Goal: Navigation & Orientation: Find specific page/section

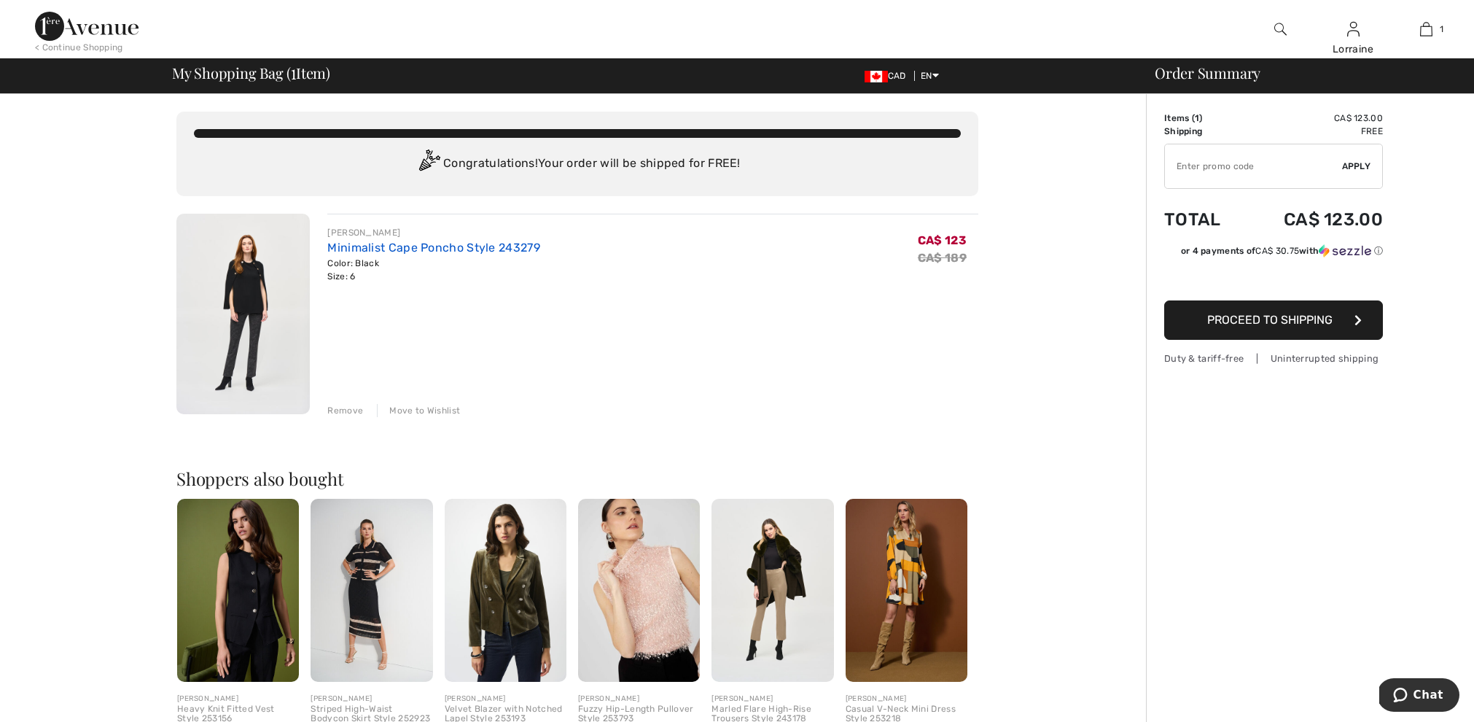
scroll to position [1, 0]
click at [350, 248] on link "Minimalist Cape Poncho Style 243279" at bounding box center [433, 246] width 213 height 14
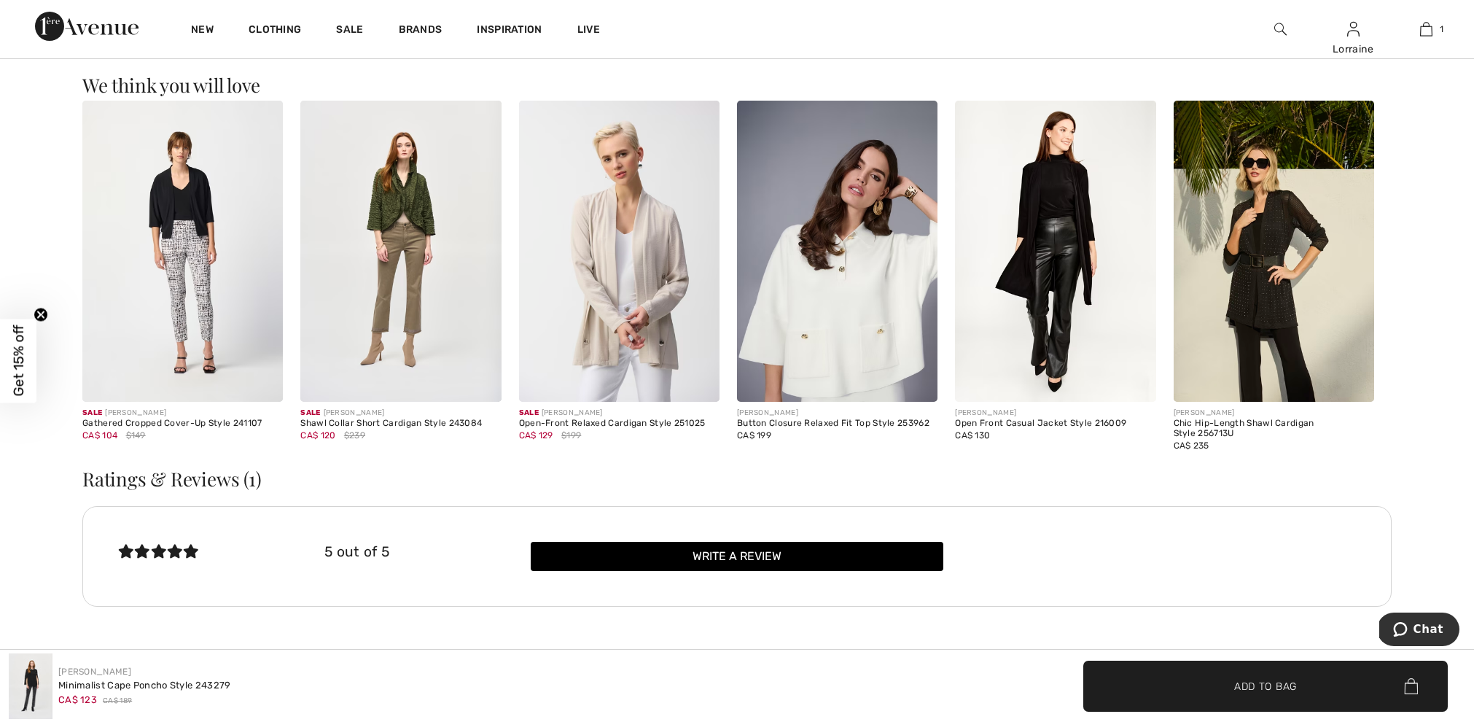
scroll to position [2243, 0]
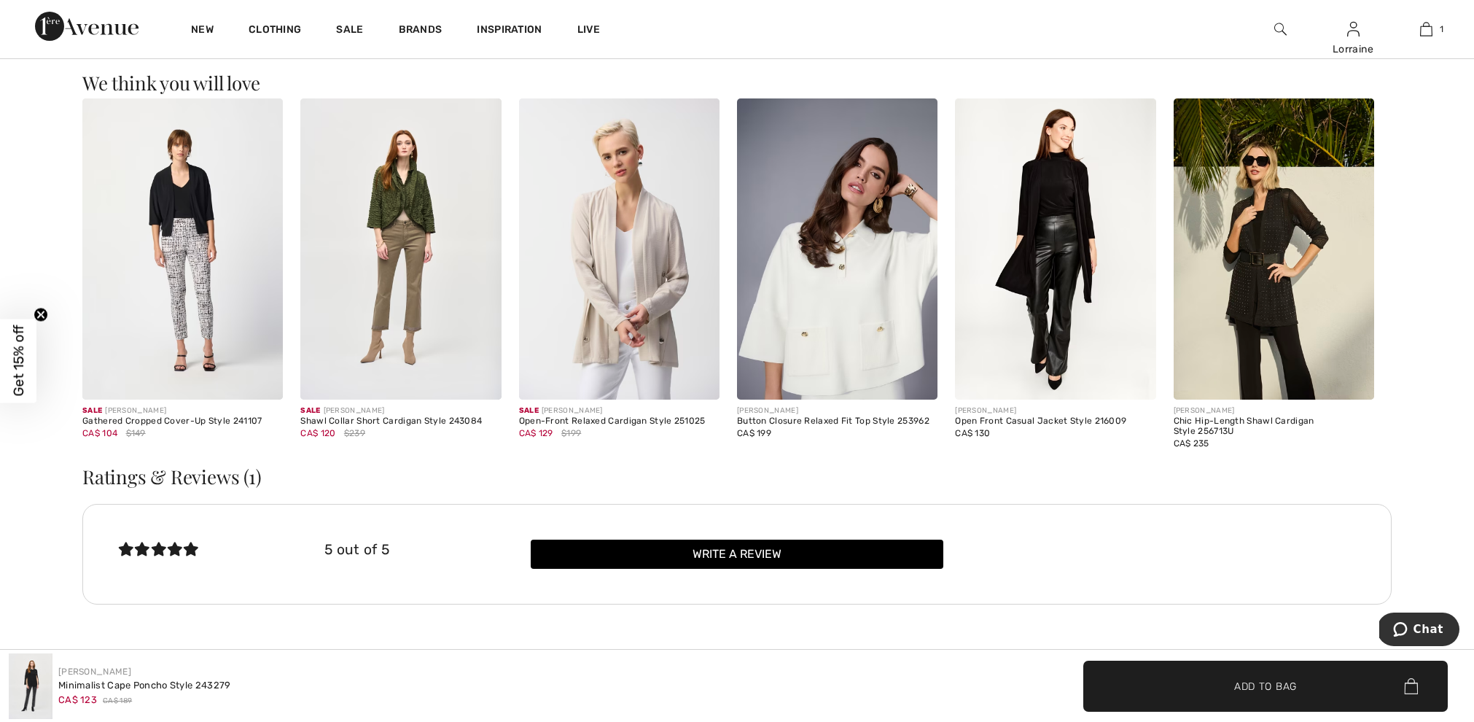
click at [834, 329] on img at bounding box center [837, 248] width 200 height 301
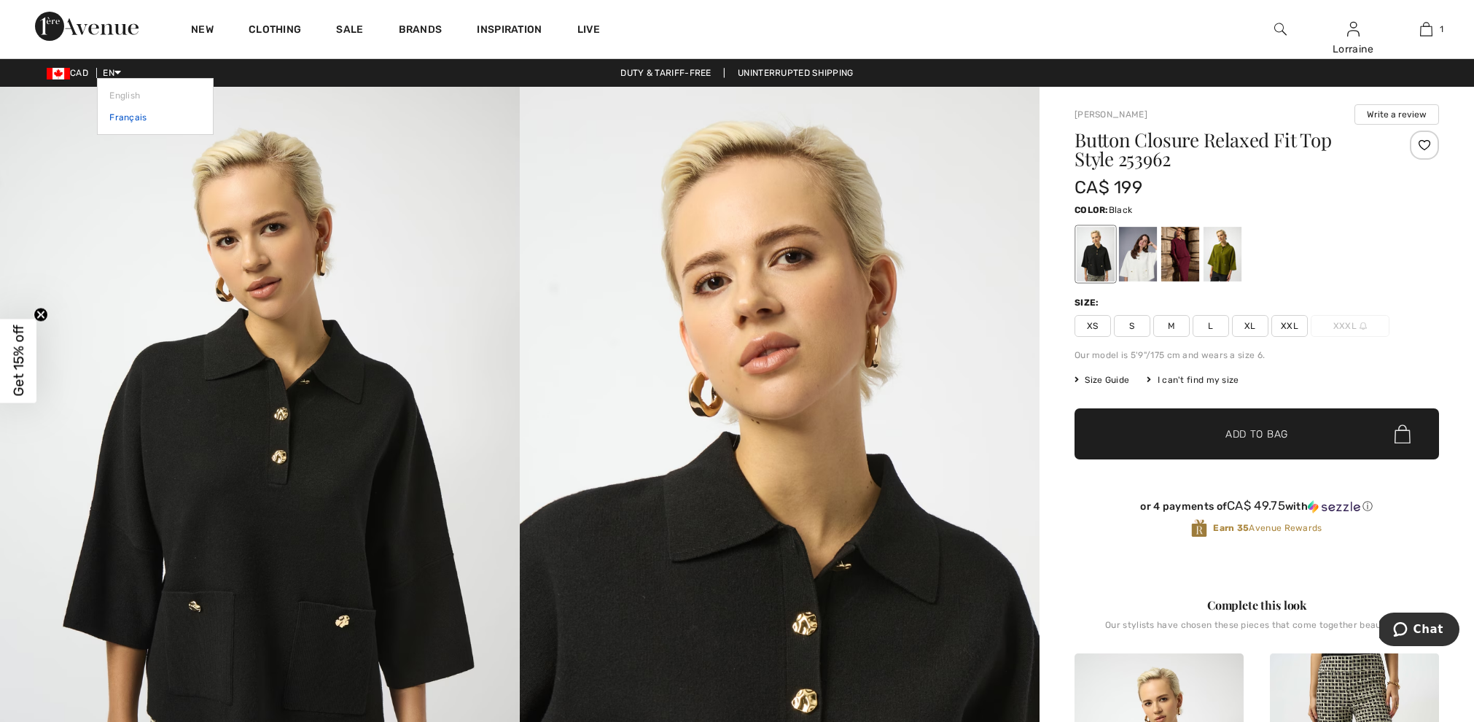
click at [138, 121] on link "Français" at bounding box center [155, 117] width 92 height 22
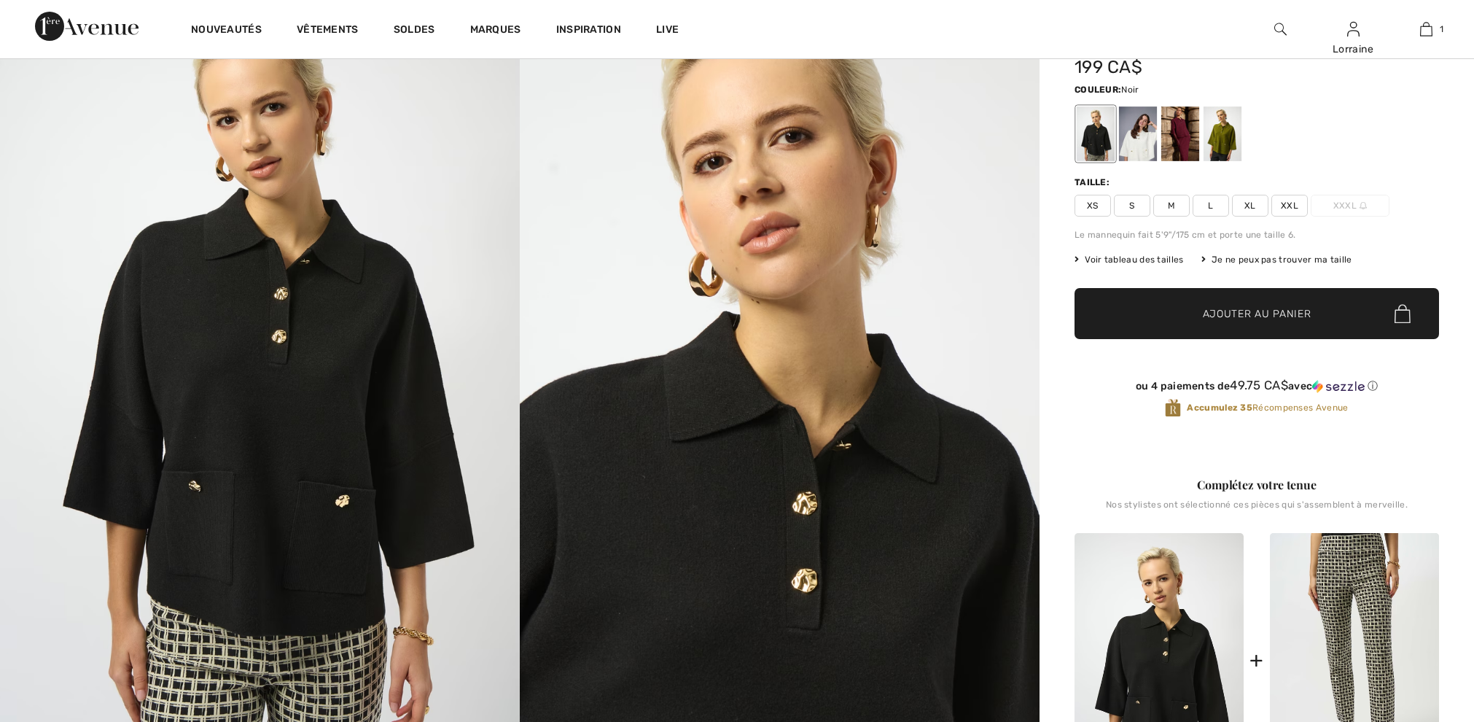
checkbox input "true"
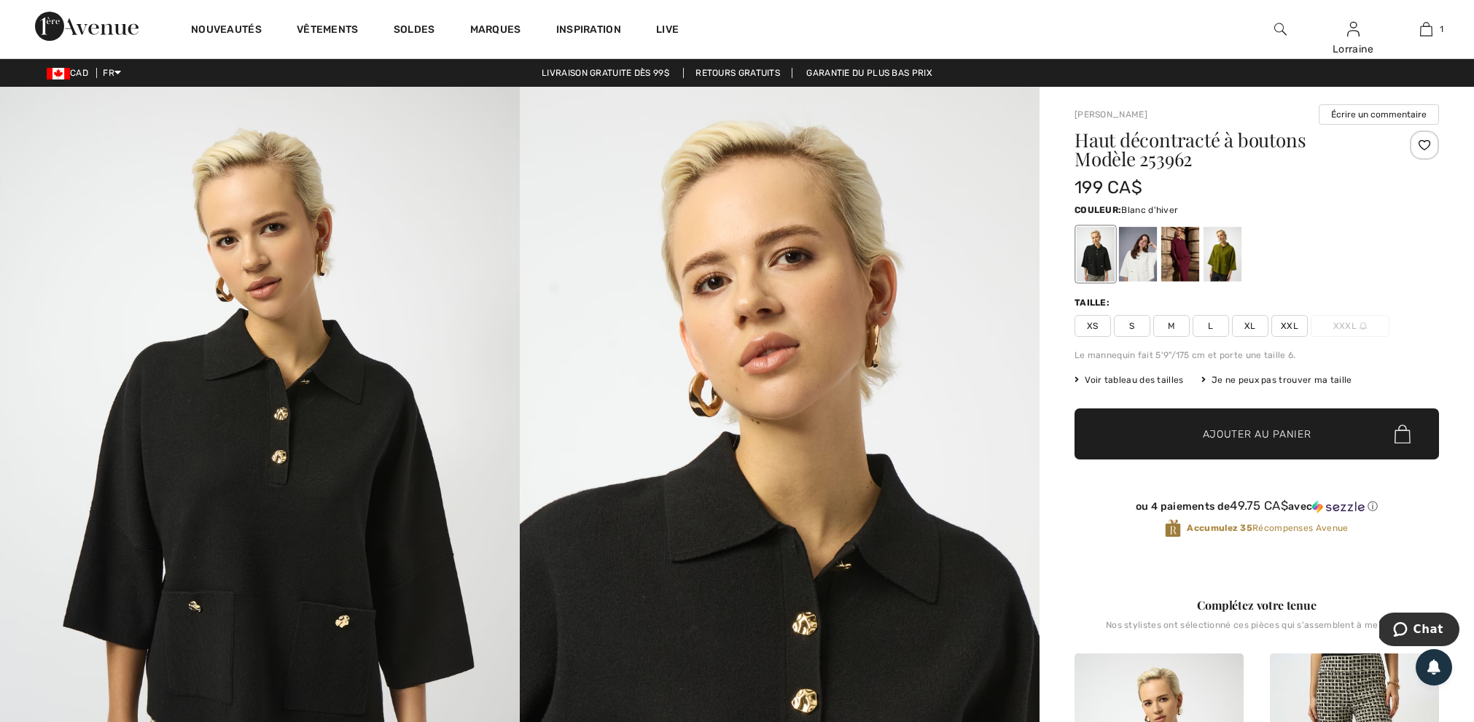
click at [1129, 257] on div at bounding box center [1138, 254] width 38 height 55
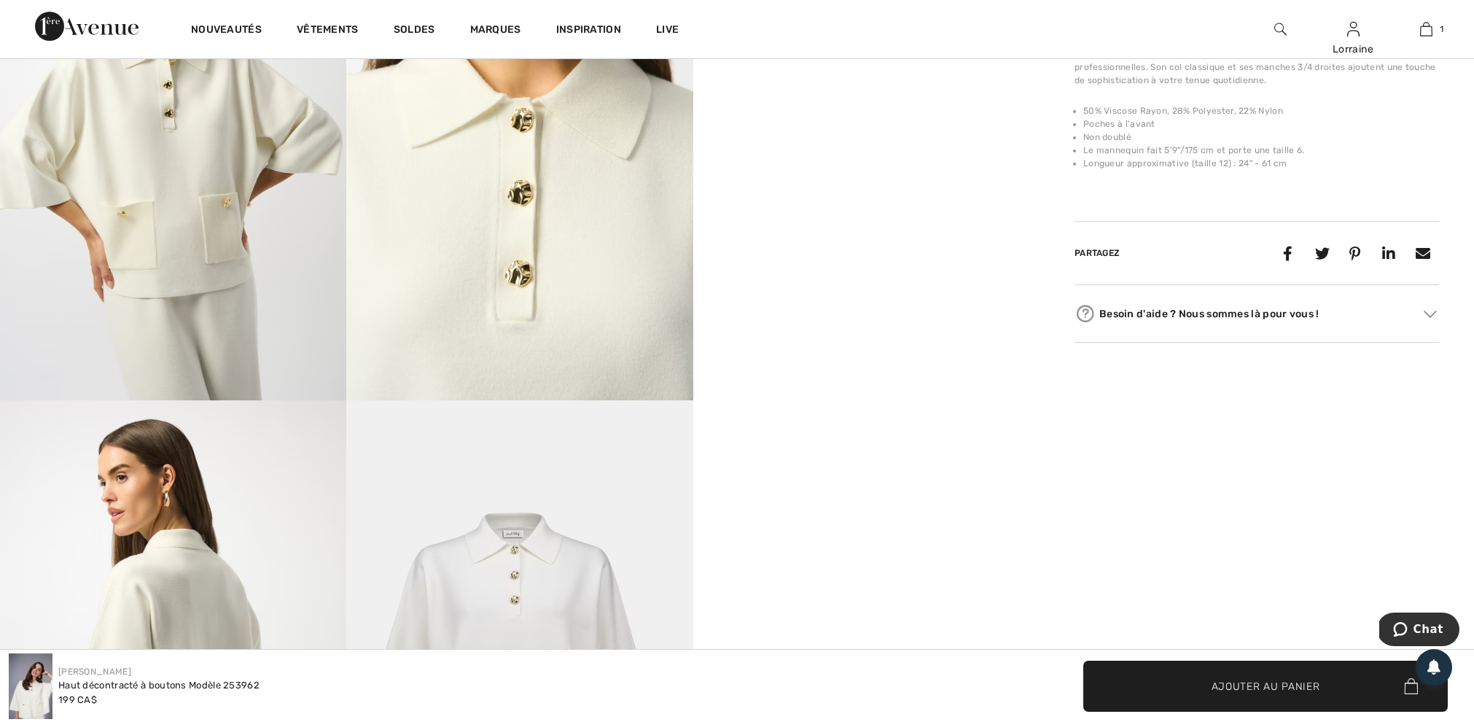
scroll to position [999, 0]
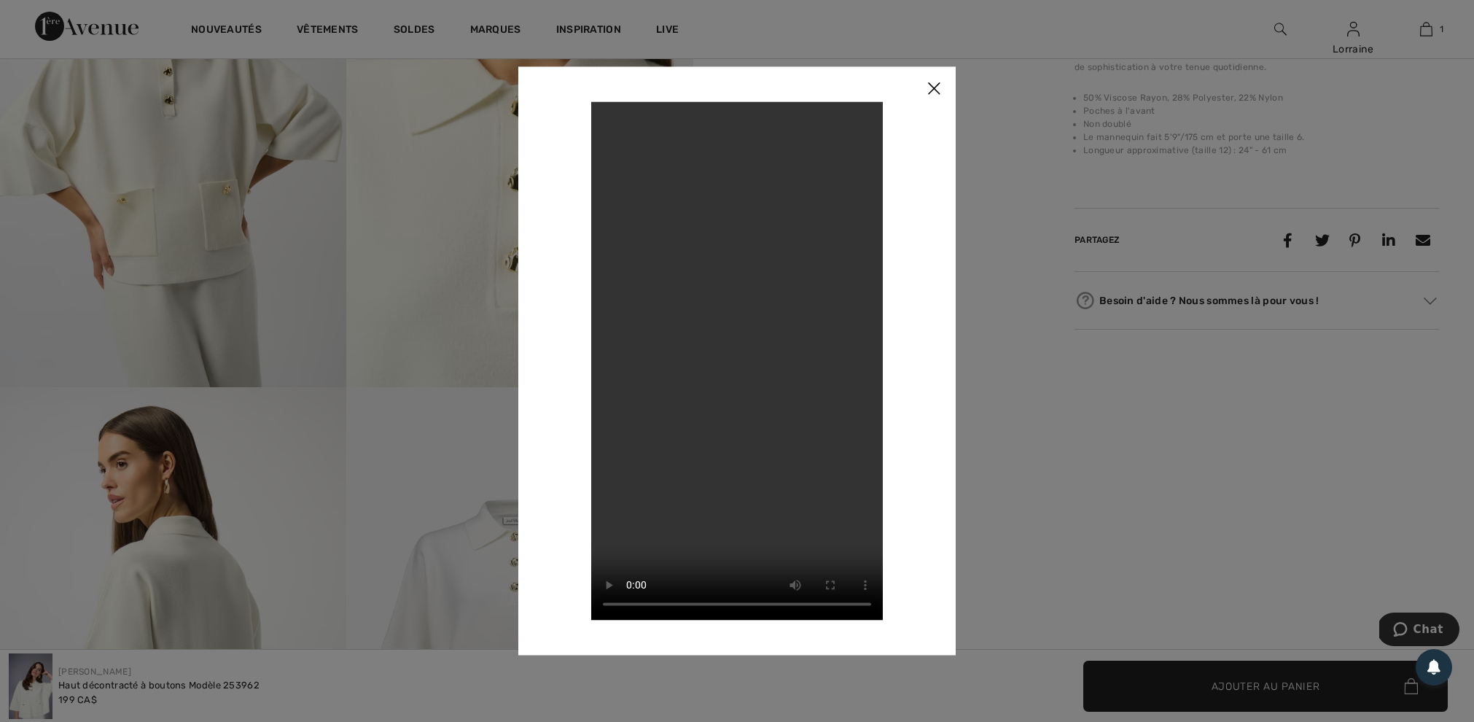
click at [933, 86] on img at bounding box center [934, 88] width 44 height 45
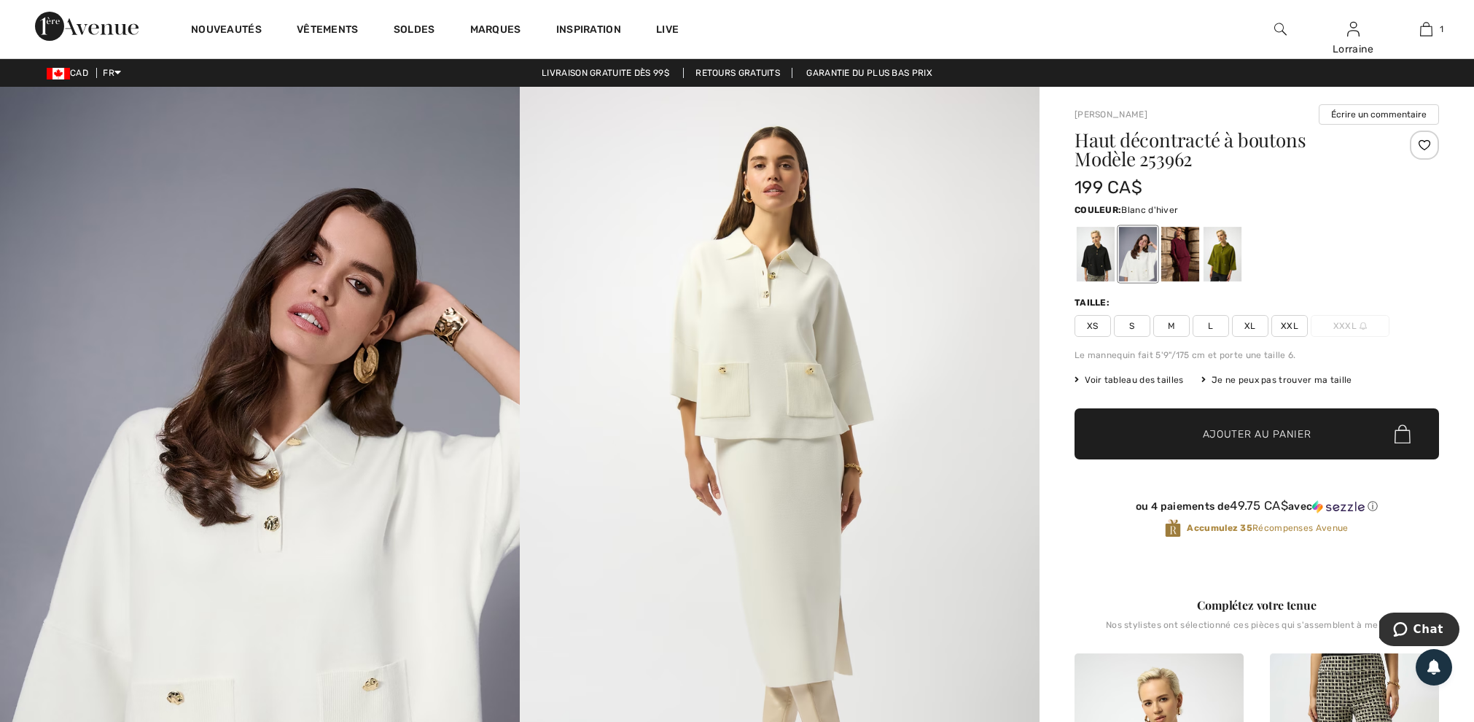
scroll to position [0, 0]
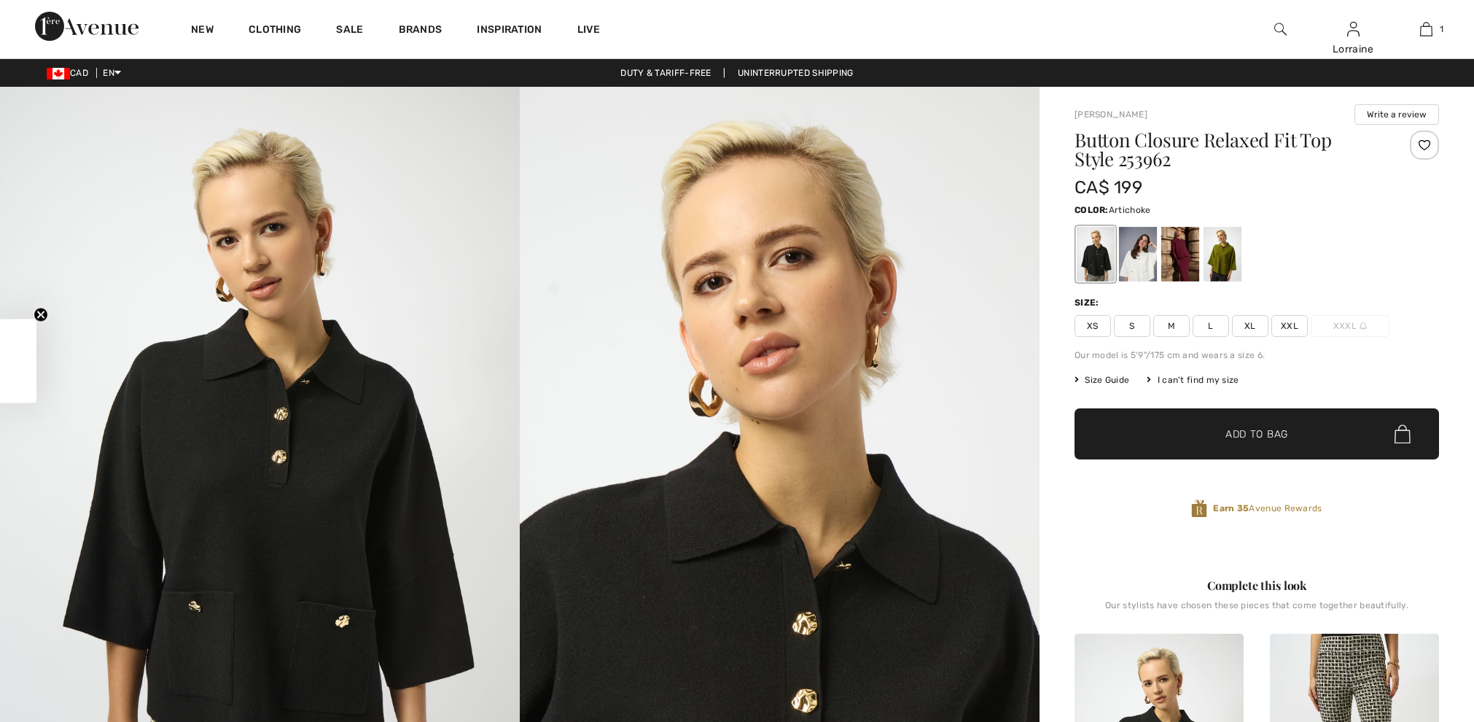
checkbox input "true"
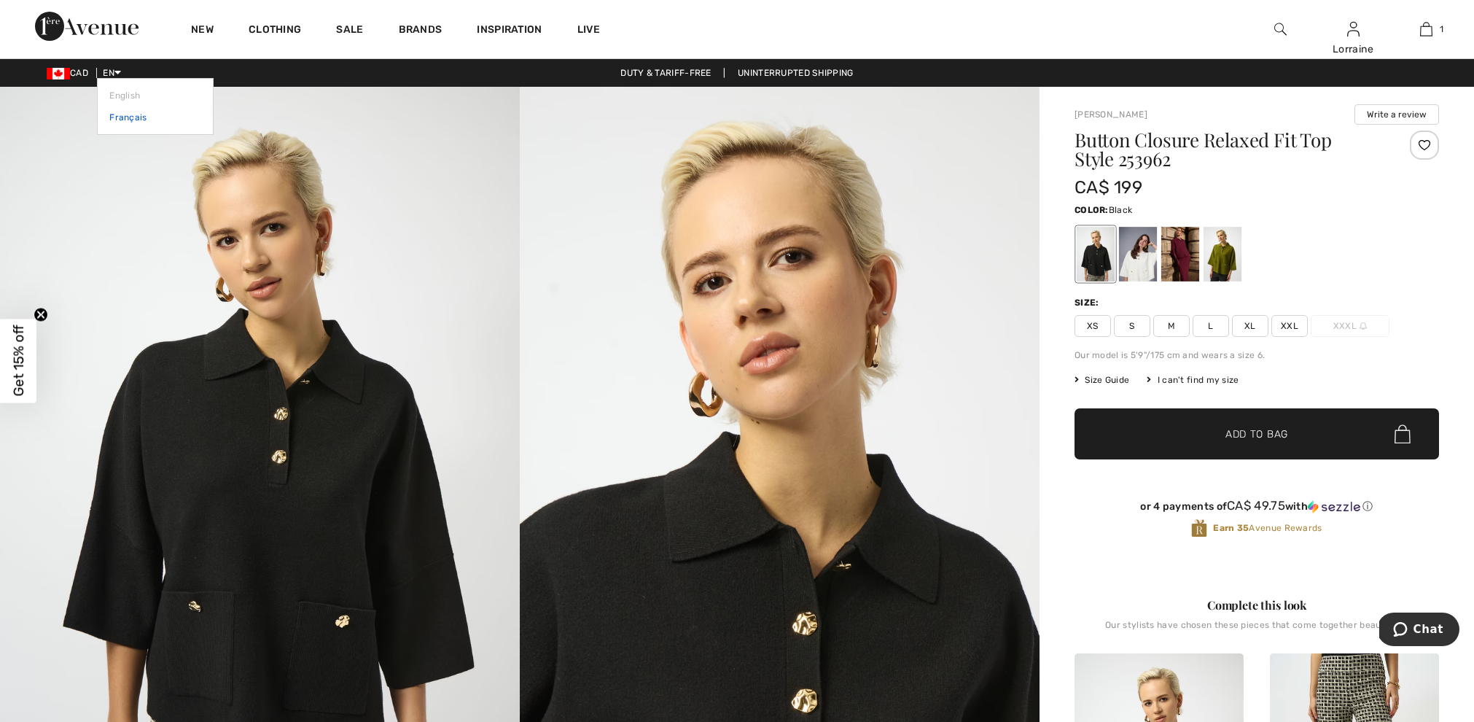
click at [119, 120] on link "Français" at bounding box center [155, 117] width 92 height 22
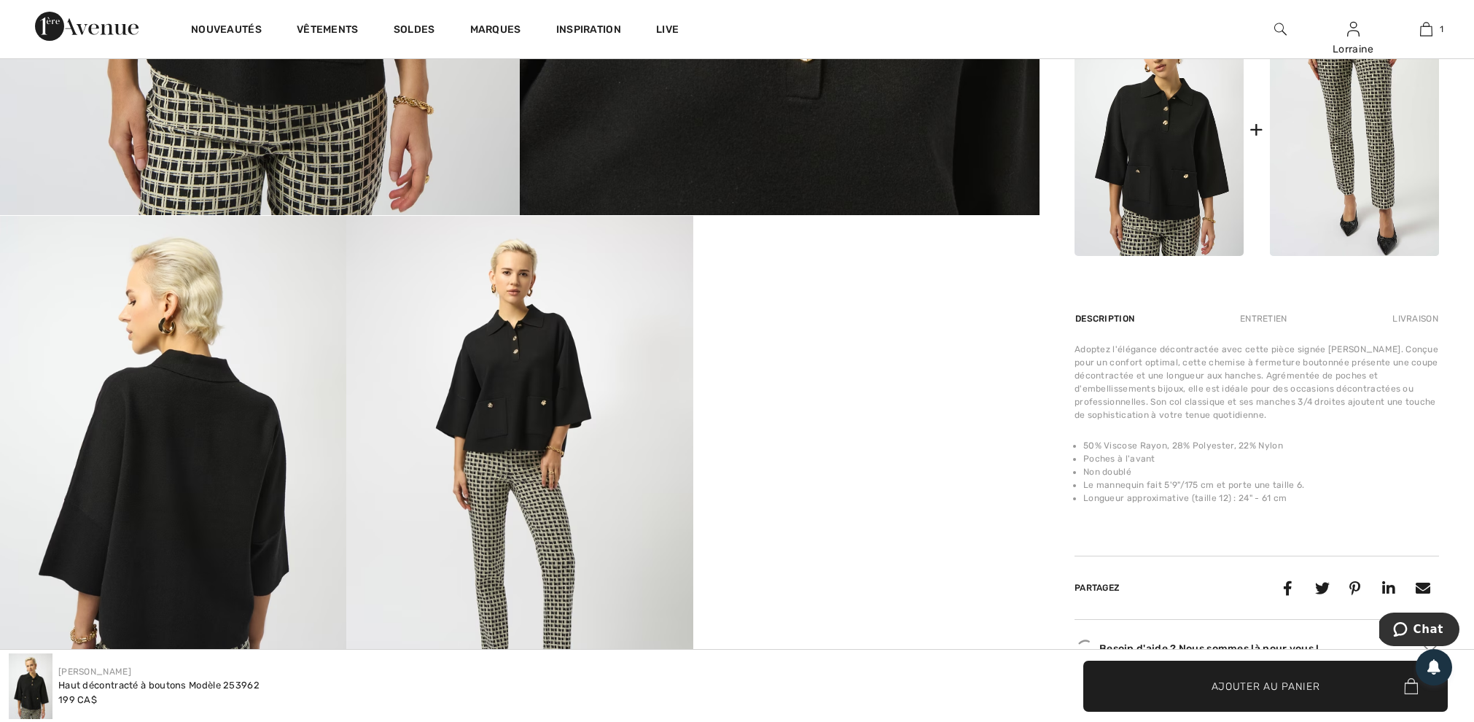
scroll to position [652, 0]
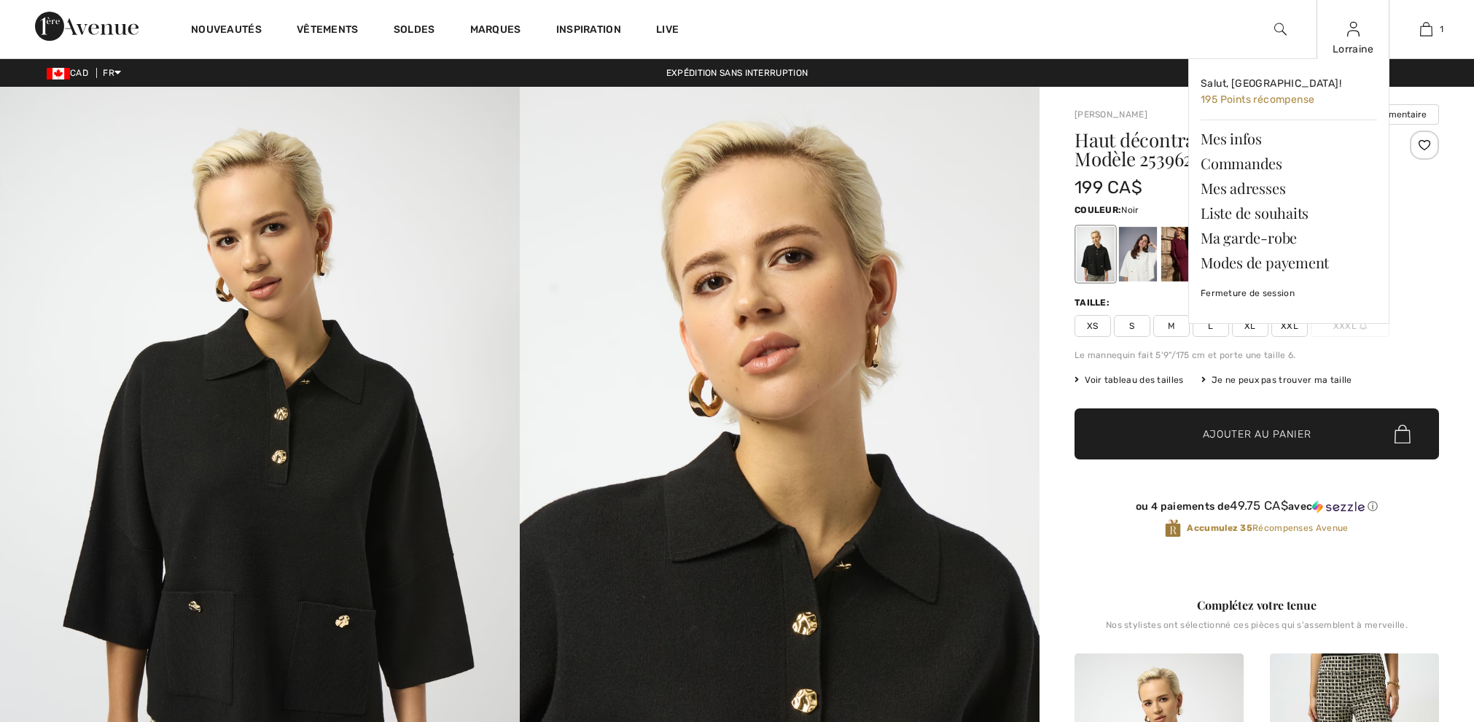
checkbox input "true"
click at [1244, 208] on link "Liste de souhaits" at bounding box center [1289, 212] width 176 height 25
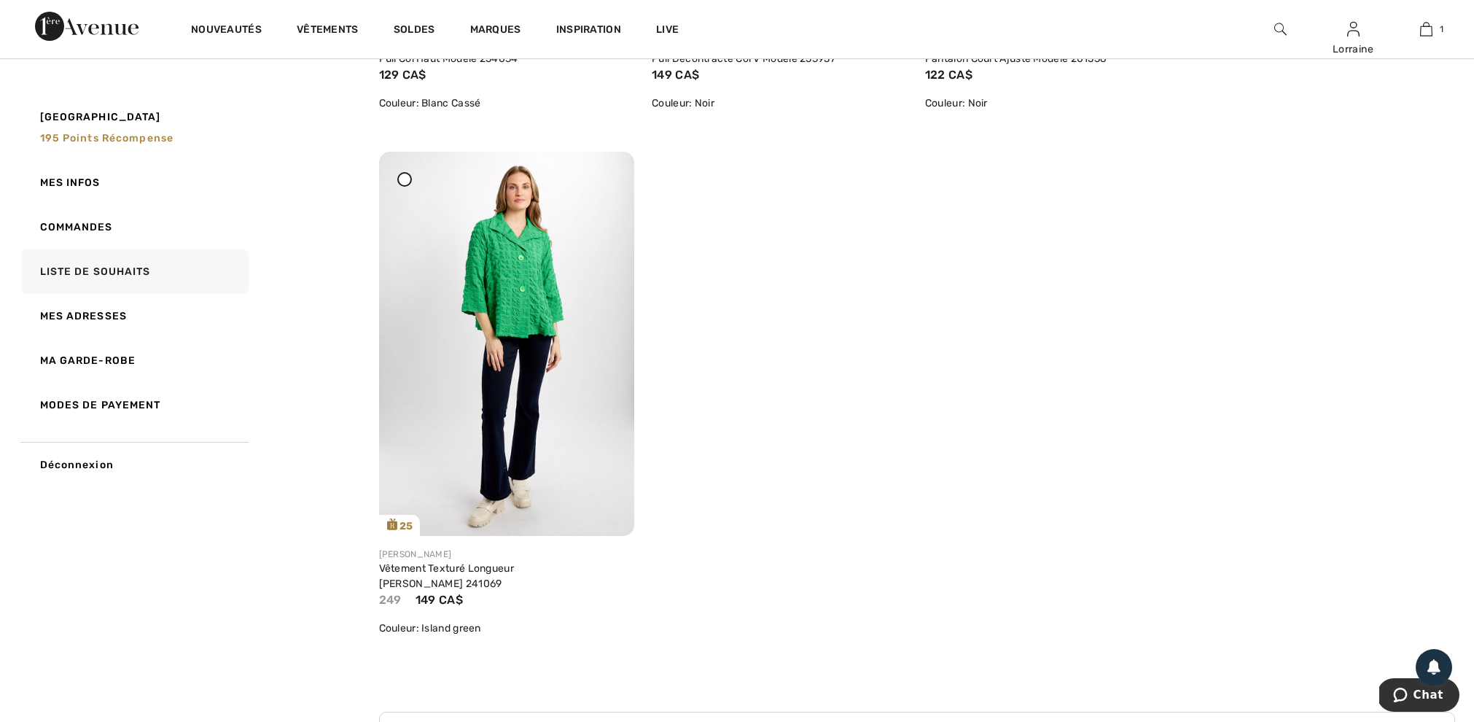
scroll to position [1120, 0]
click at [527, 276] on img at bounding box center [507, 343] width 256 height 383
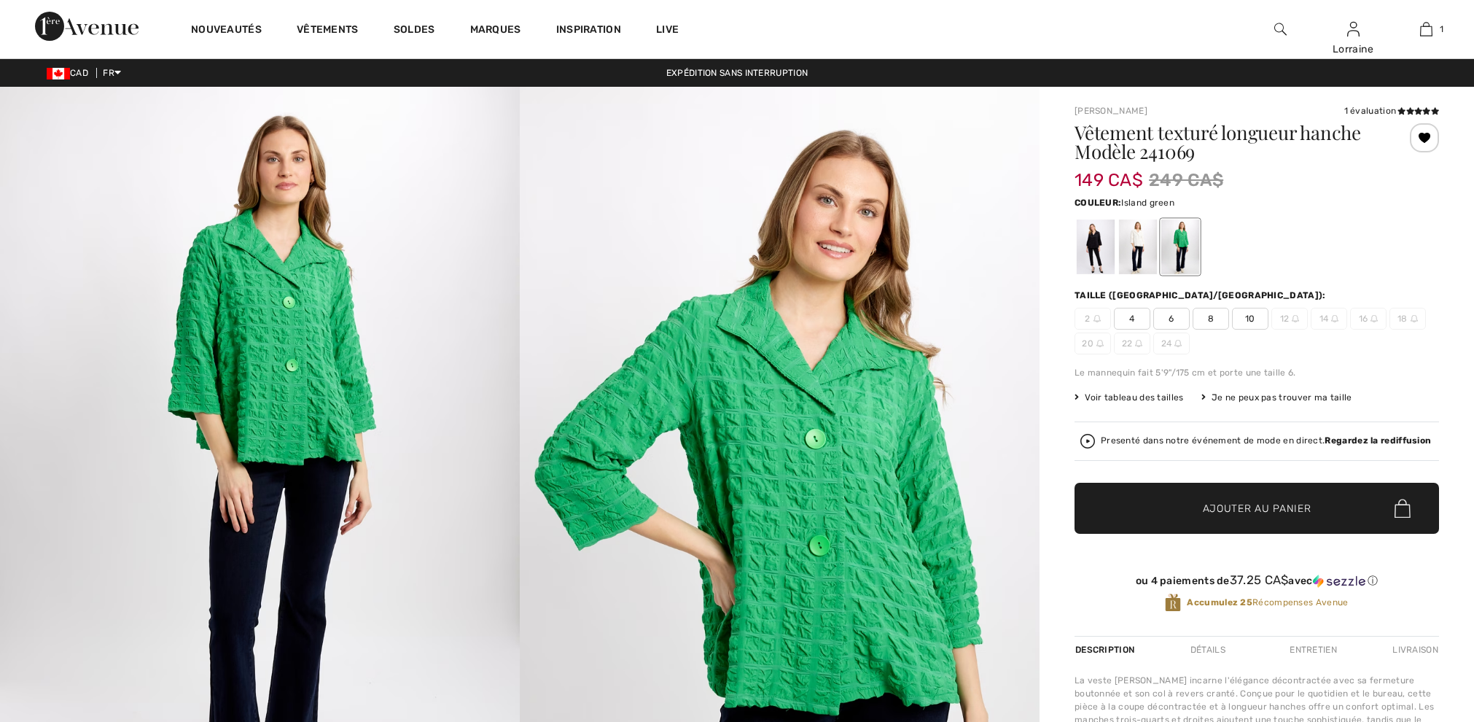
checkbox input "true"
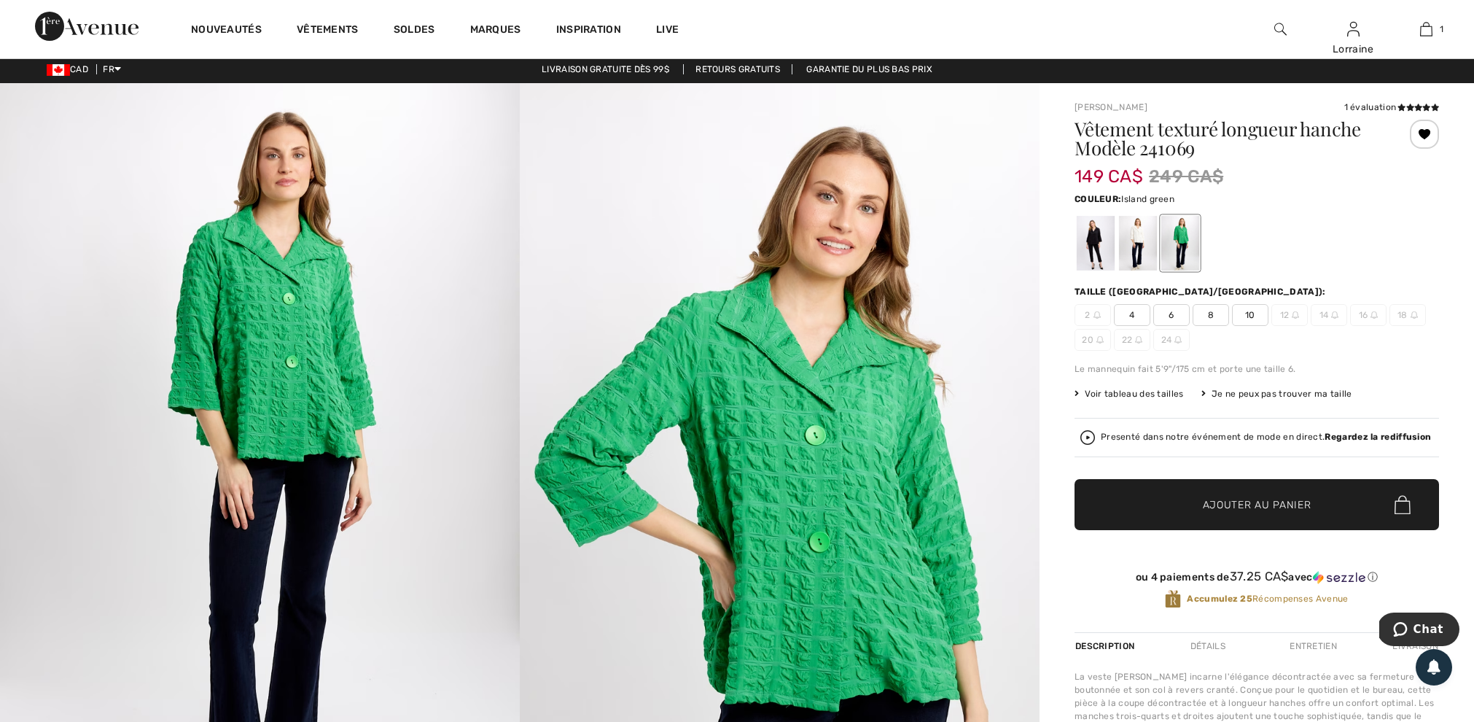
scroll to position [4, 0]
click at [1137, 249] on div at bounding box center [1138, 243] width 38 height 55
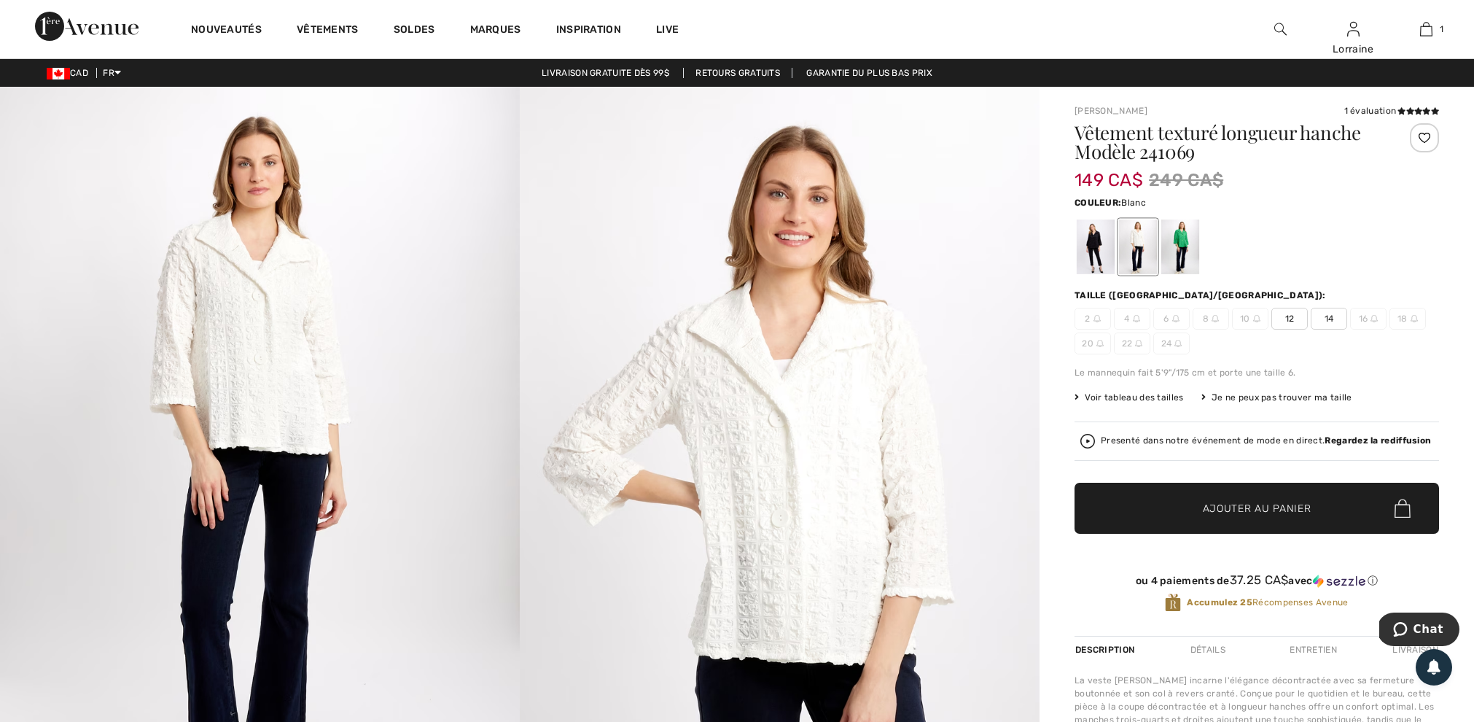
scroll to position [0, 0]
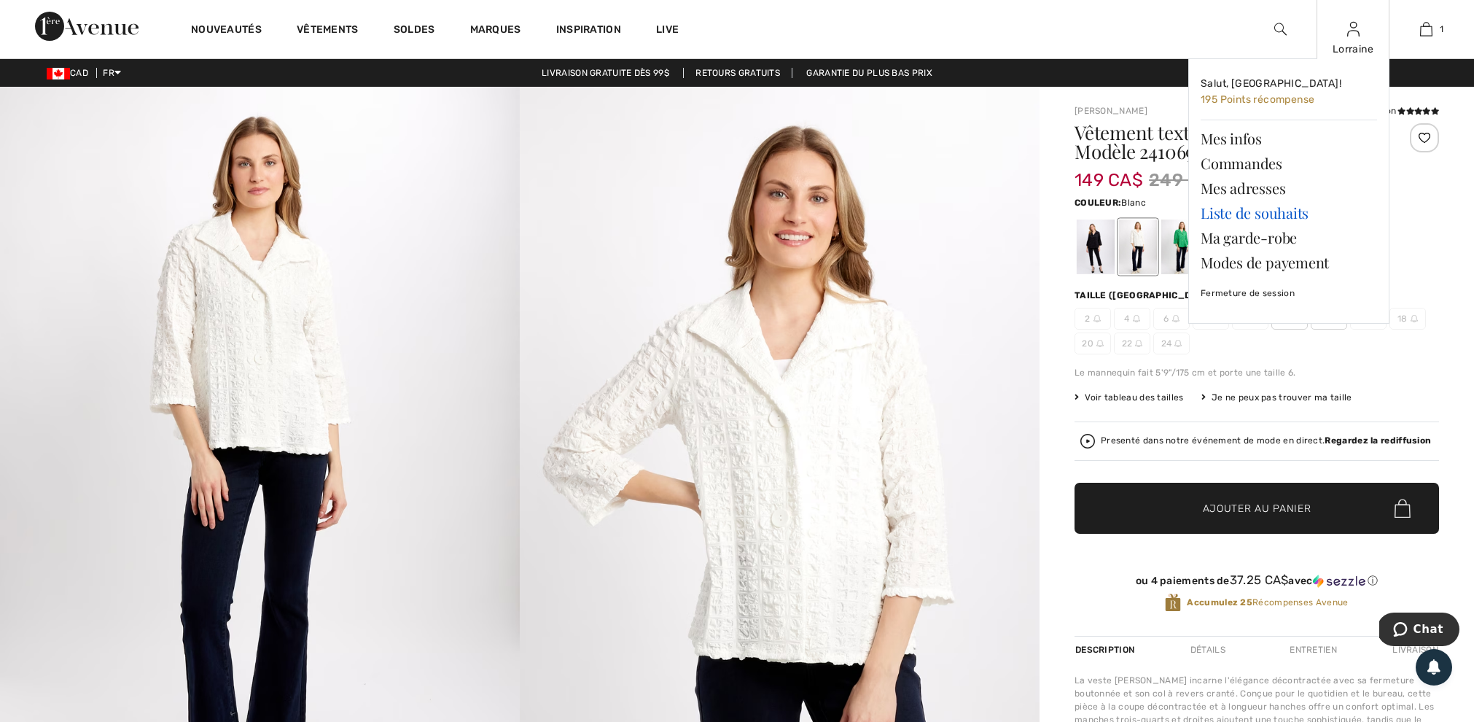
click at [1259, 208] on link "Liste de souhaits" at bounding box center [1289, 212] width 176 height 25
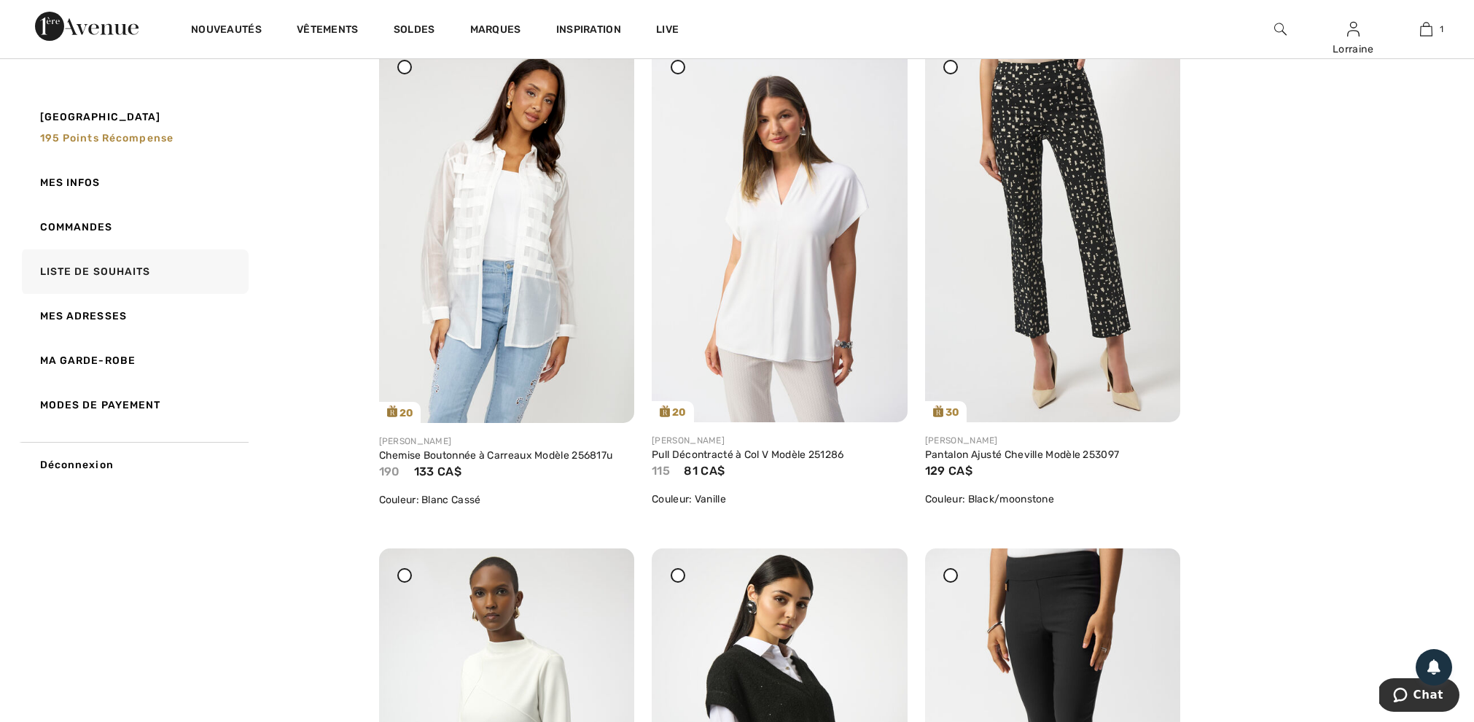
scroll to position [219, 0]
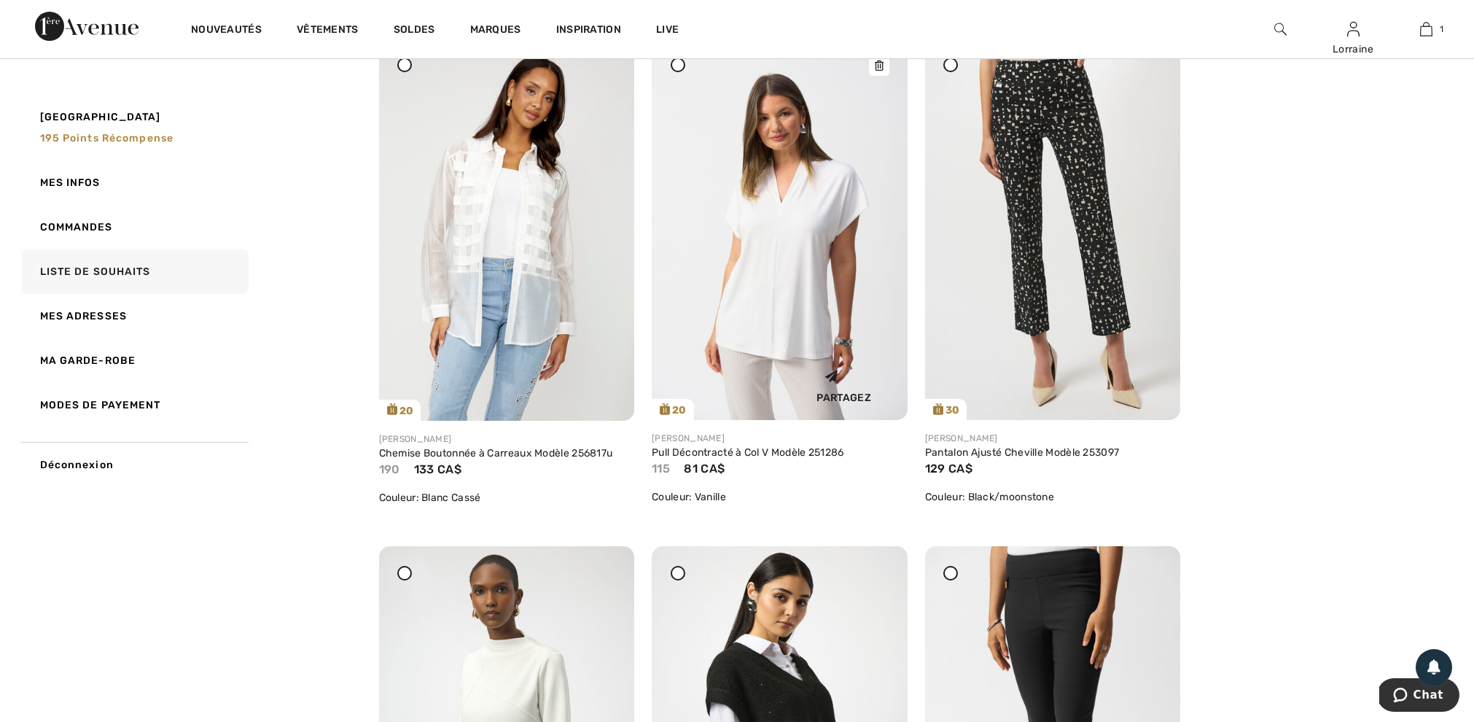
click at [795, 210] on img at bounding box center [780, 228] width 256 height 383
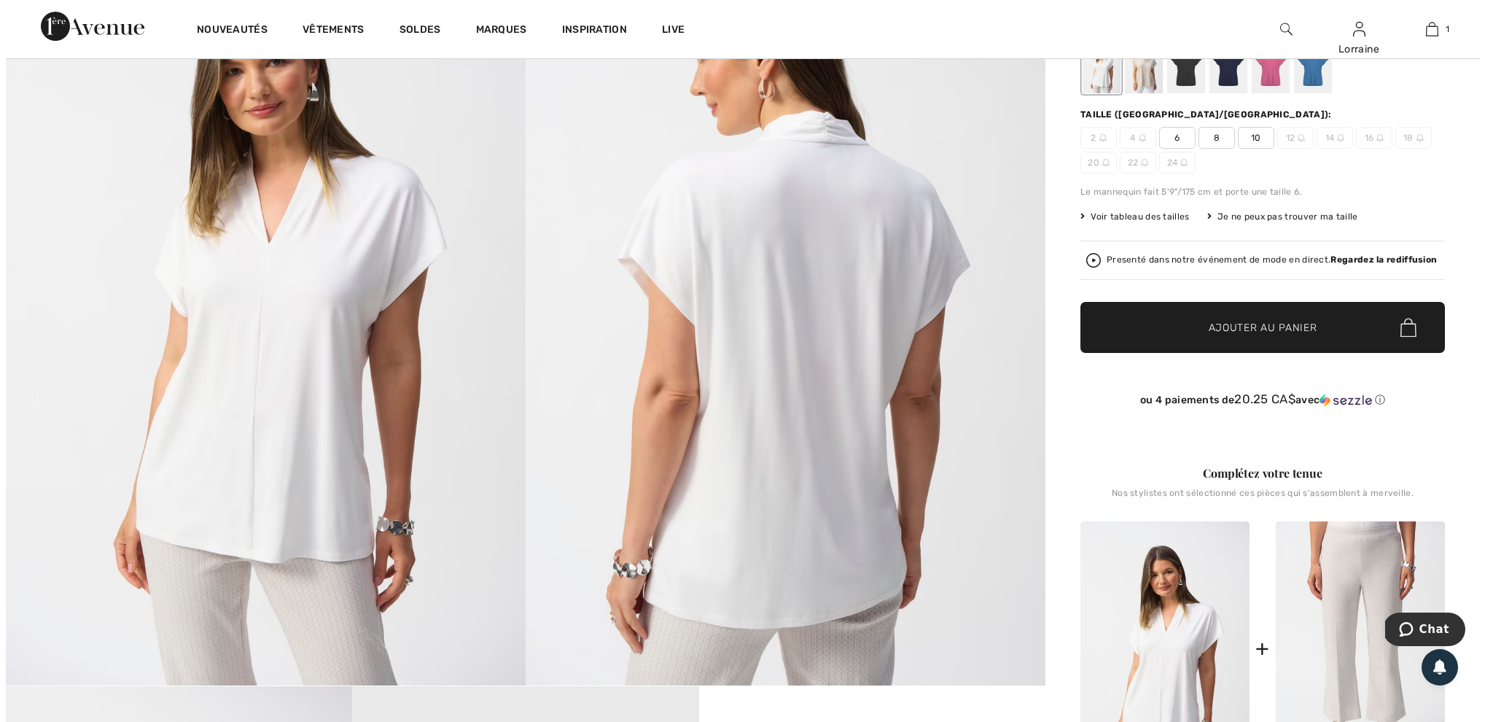
scroll to position [179, 0]
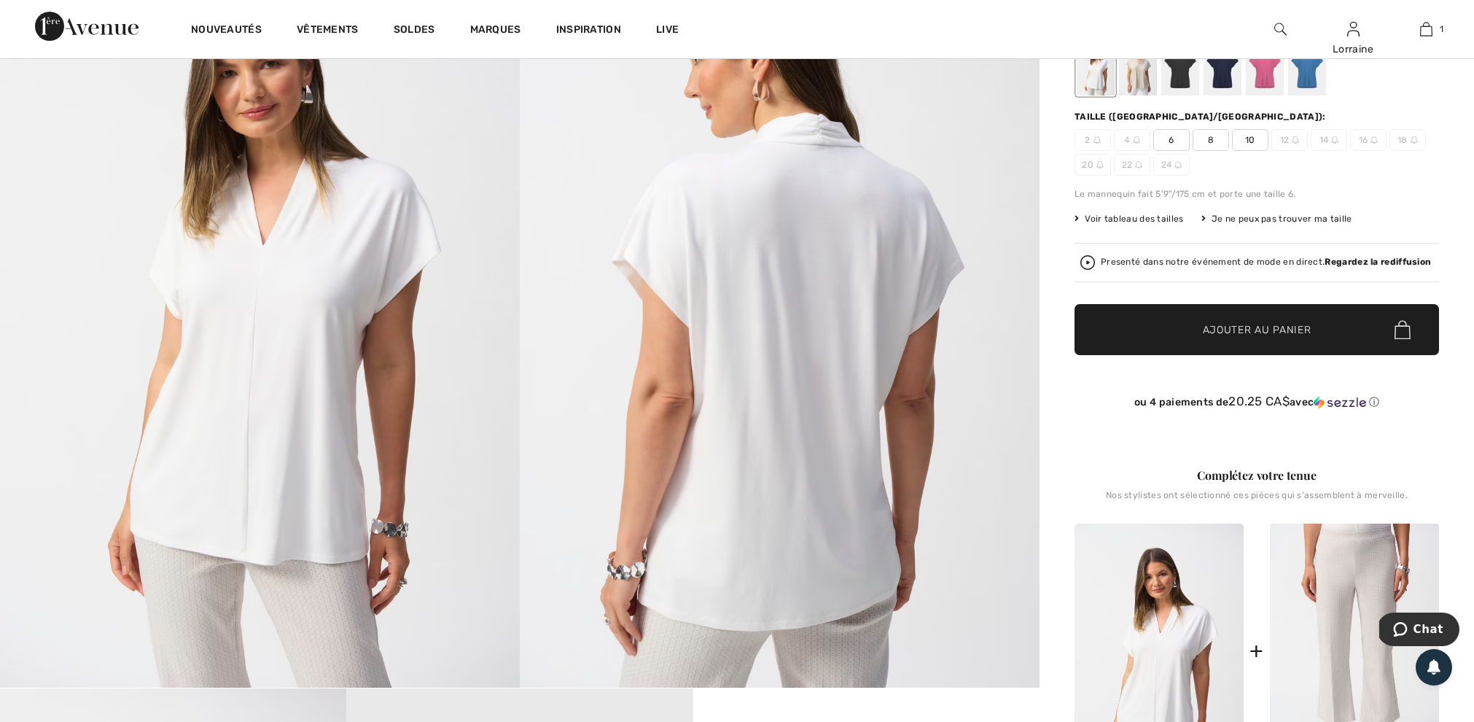
click at [290, 299] on img at bounding box center [260, 297] width 520 height 779
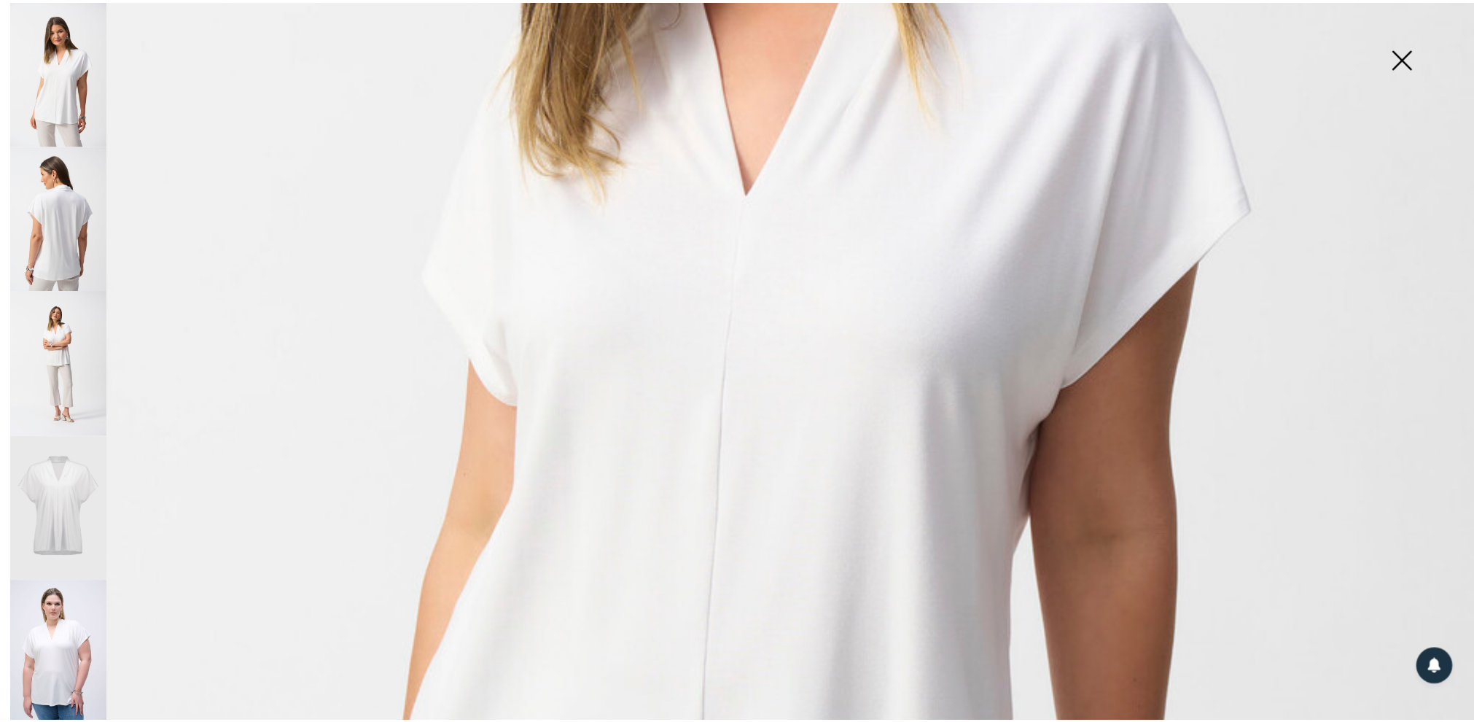
scroll to position [748, 0]
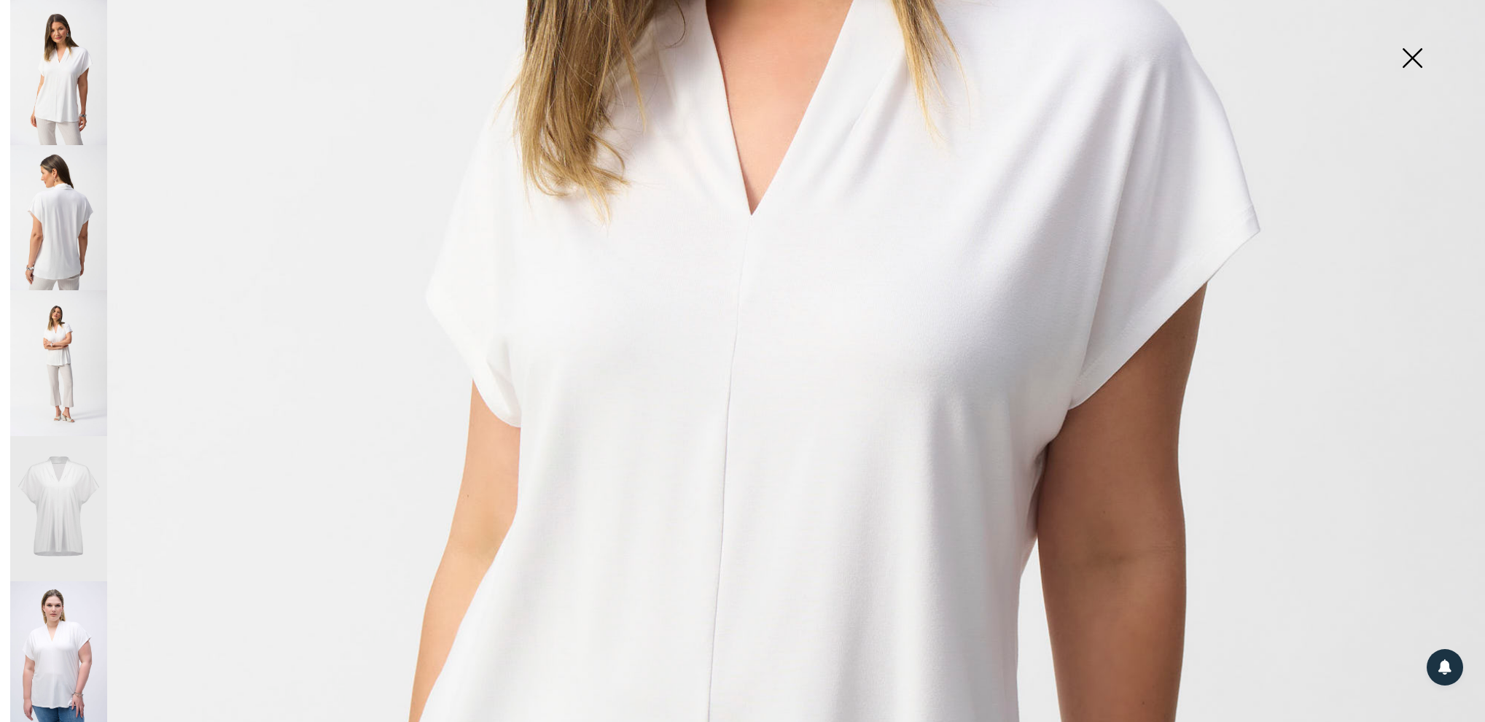
click at [1416, 55] on img at bounding box center [1411, 59] width 73 height 75
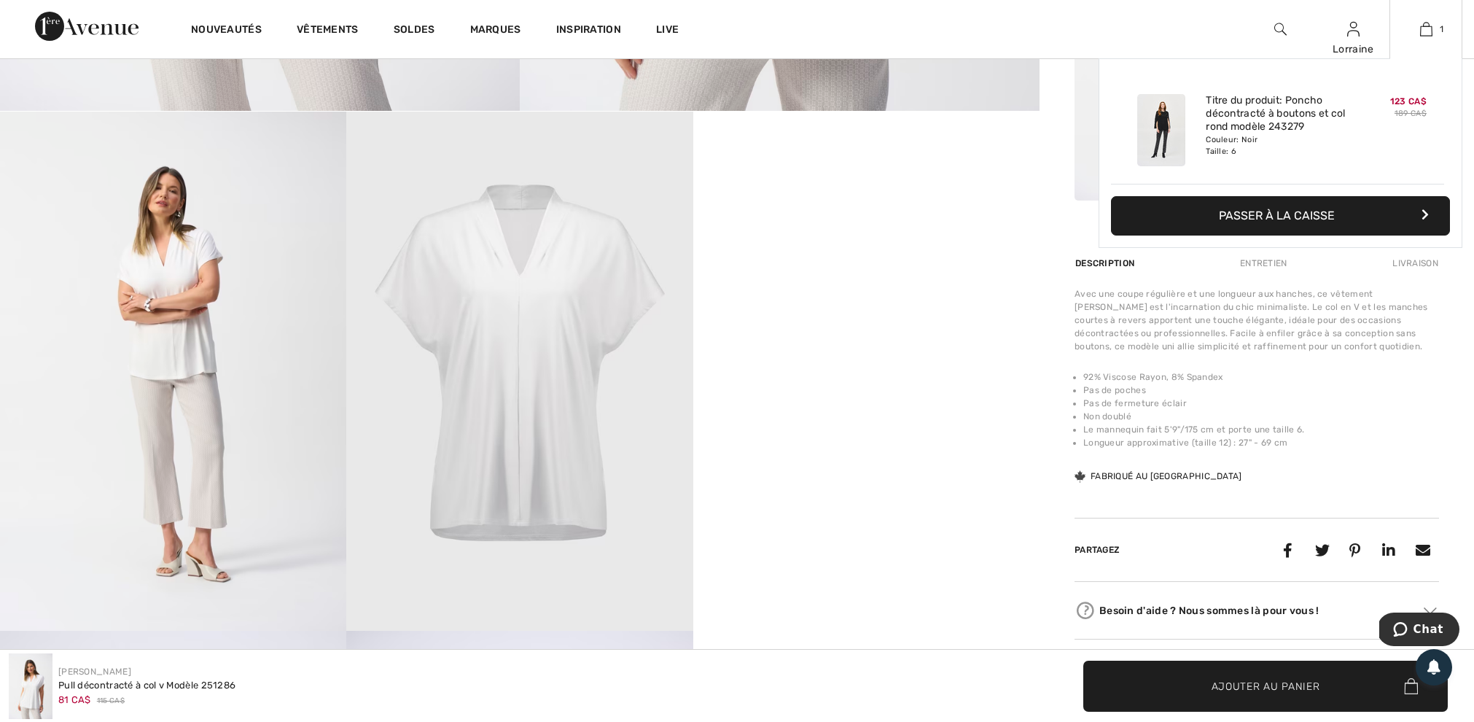
scroll to position [717, 0]
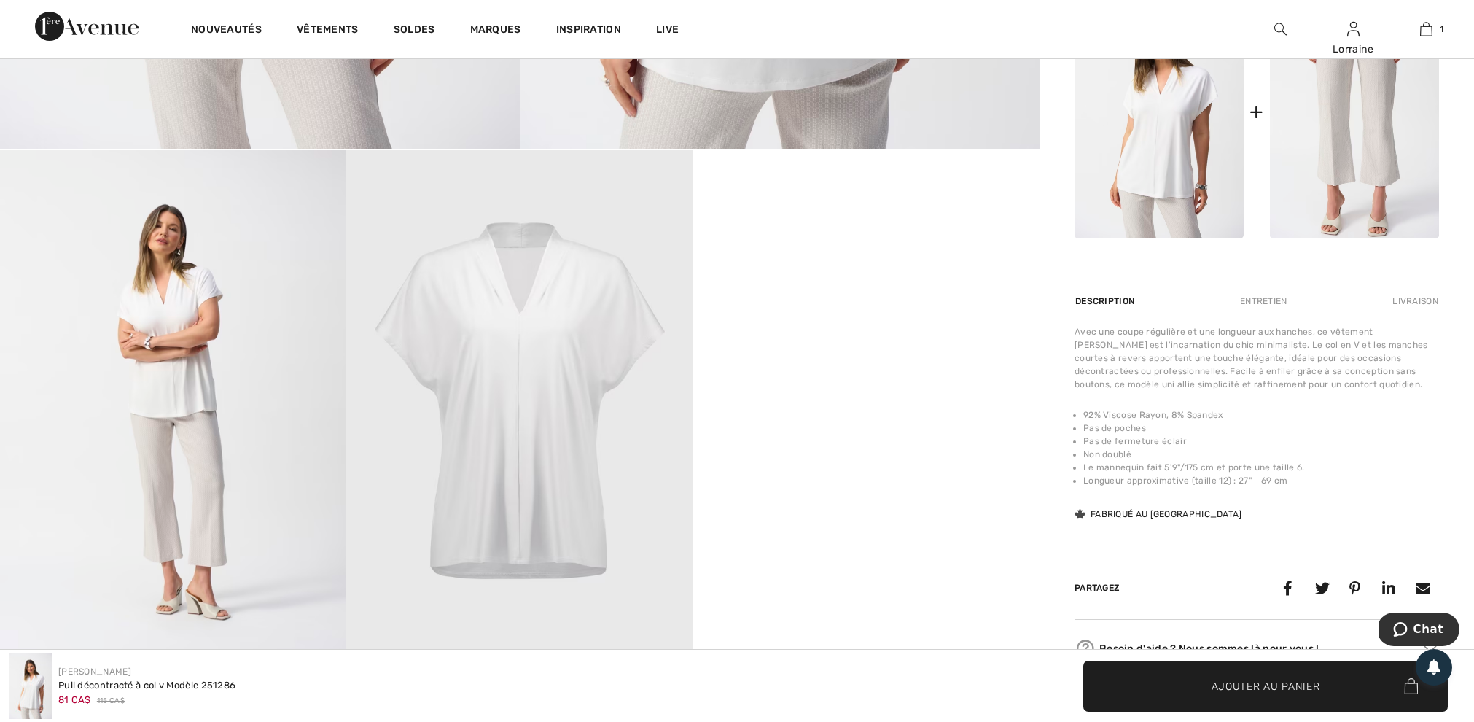
click at [1267, 314] on div "Entretien" at bounding box center [1264, 301] width 72 height 26
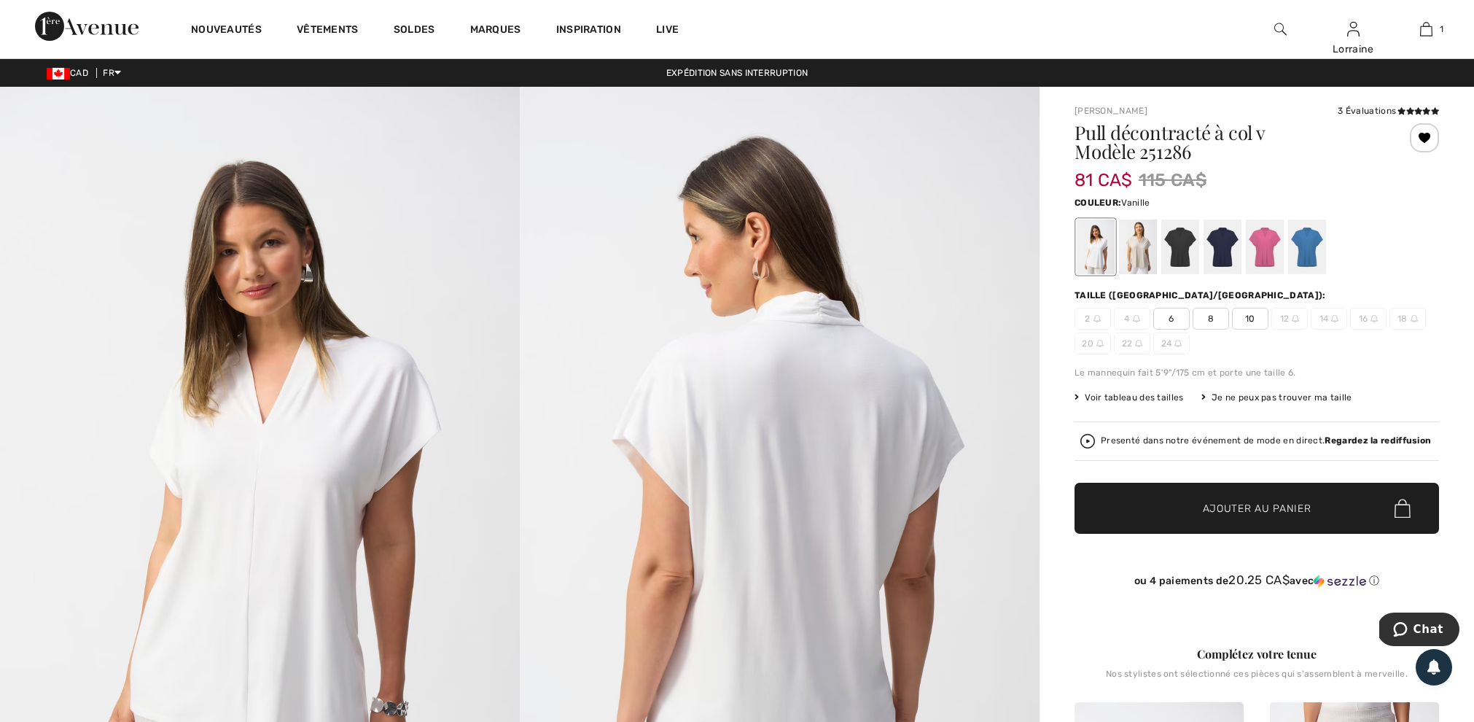
scroll to position [0, 0]
click at [1220, 247] on div at bounding box center [1222, 246] width 38 height 55
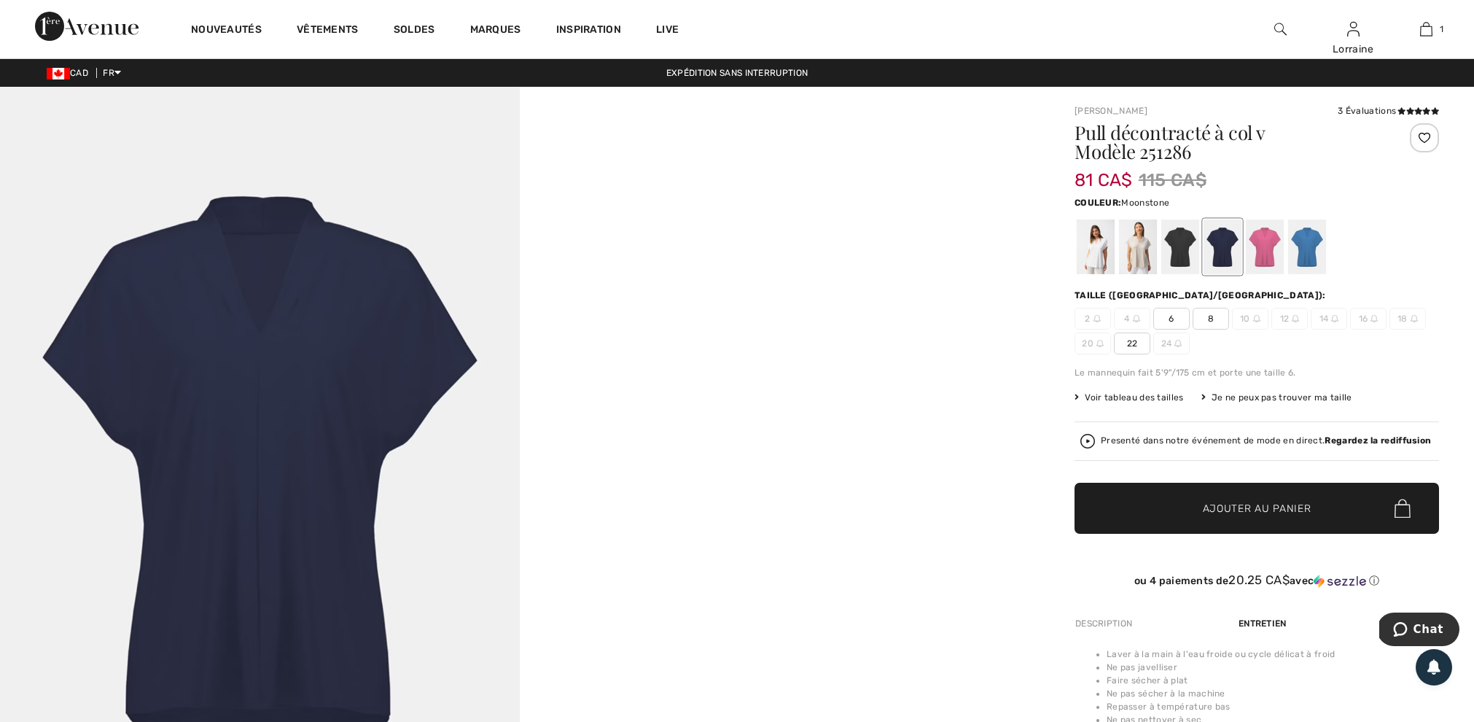
click at [1137, 241] on div at bounding box center [1138, 246] width 38 height 55
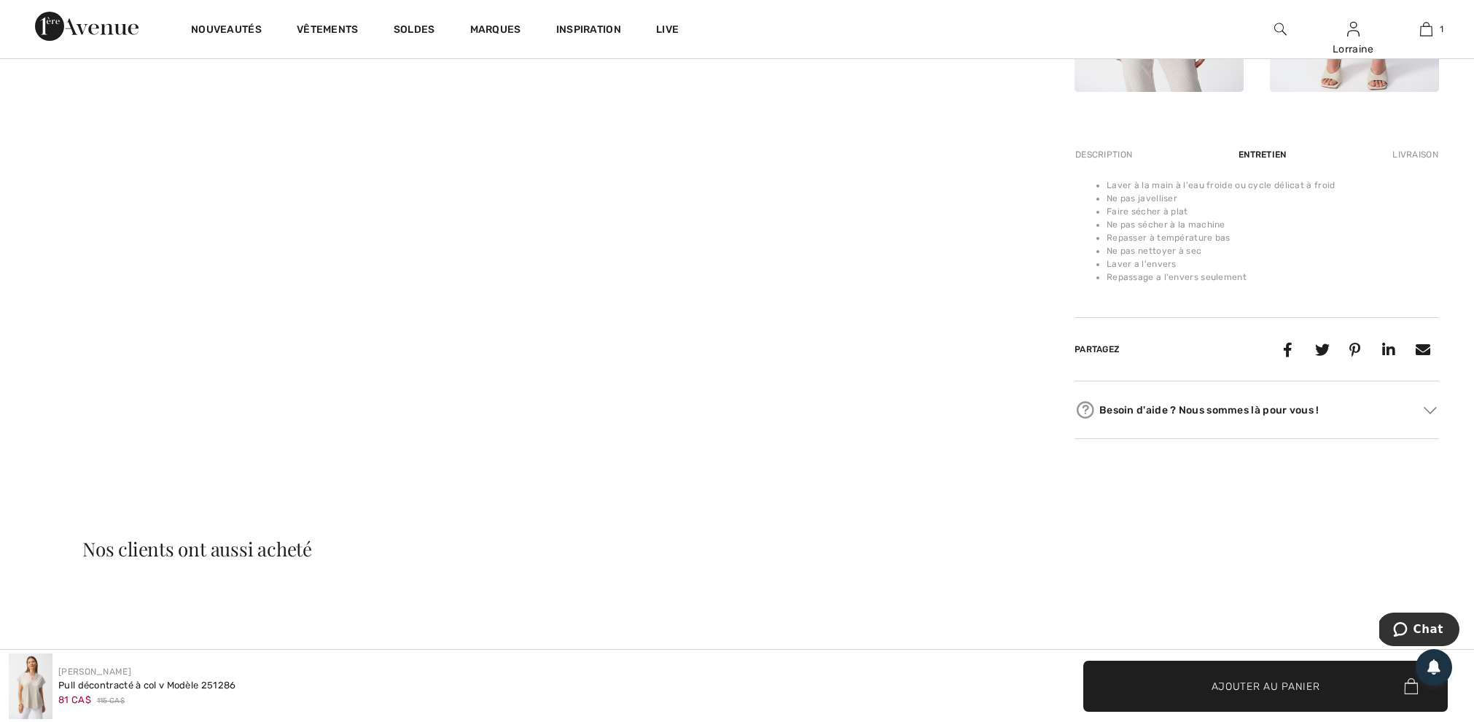
scroll to position [865, 0]
